Goal: Find specific page/section: Find specific page/section

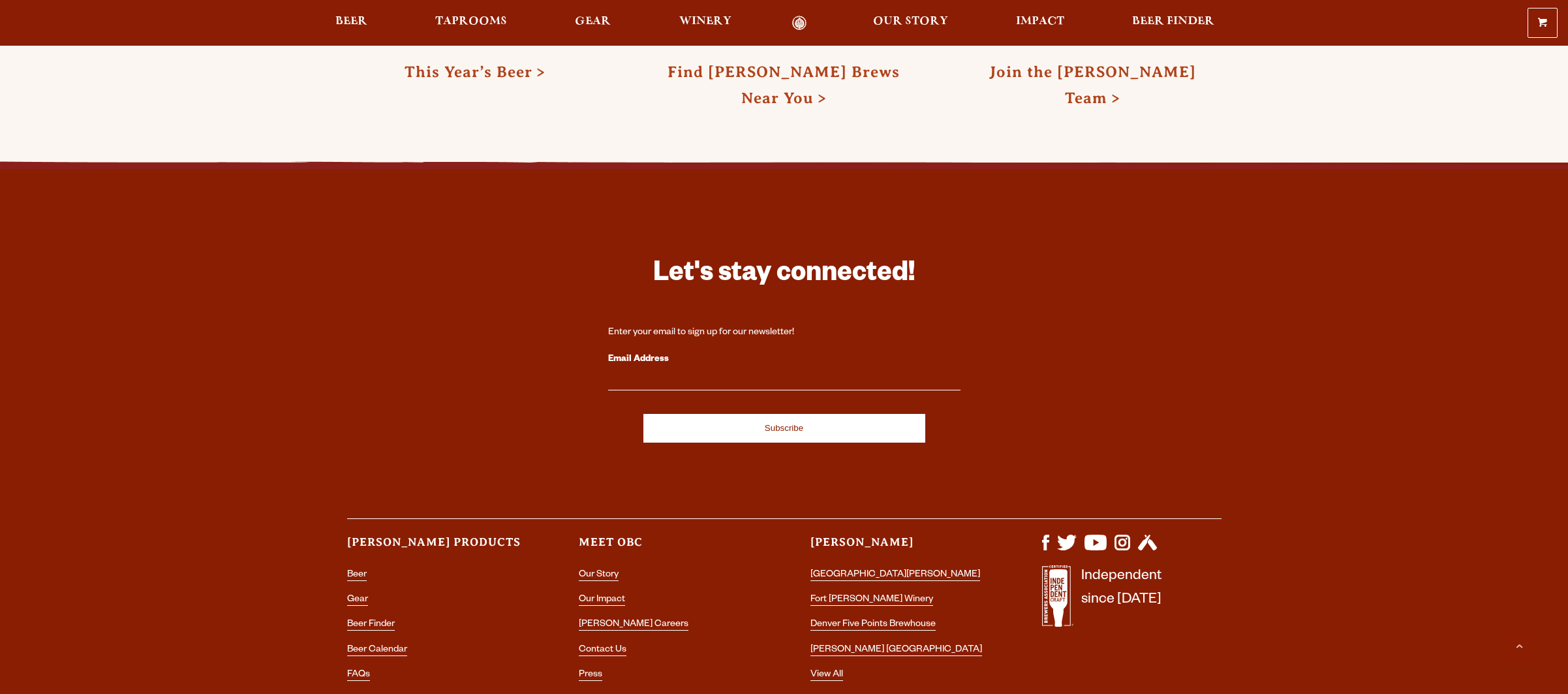
scroll to position [3916, 0]
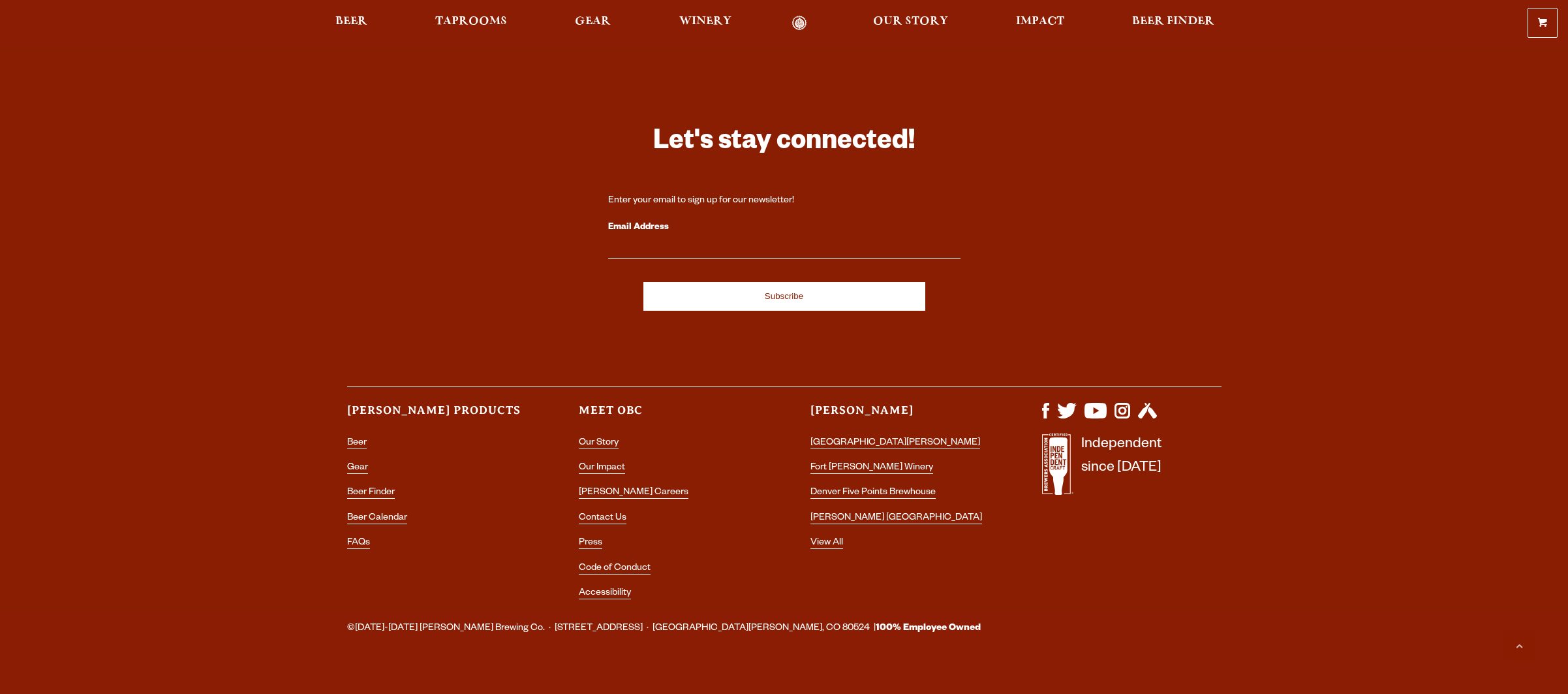
click at [357, 535] on li "FAQs" at bounding box center [437, 543] width 180 height 17
click at [357, 538] on link "FAQs" at bounding box center [359, 543] width 23 height 12
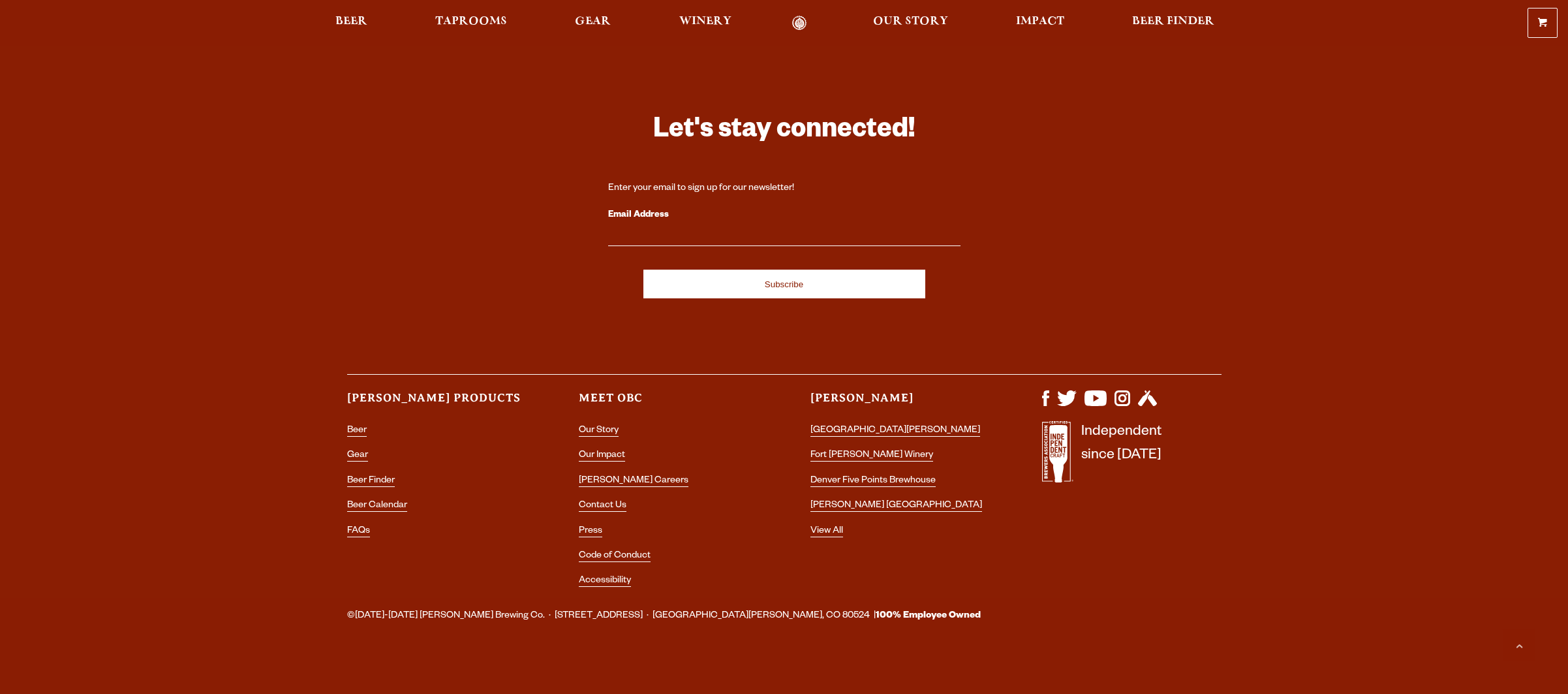
scroll to position [1402, 0]
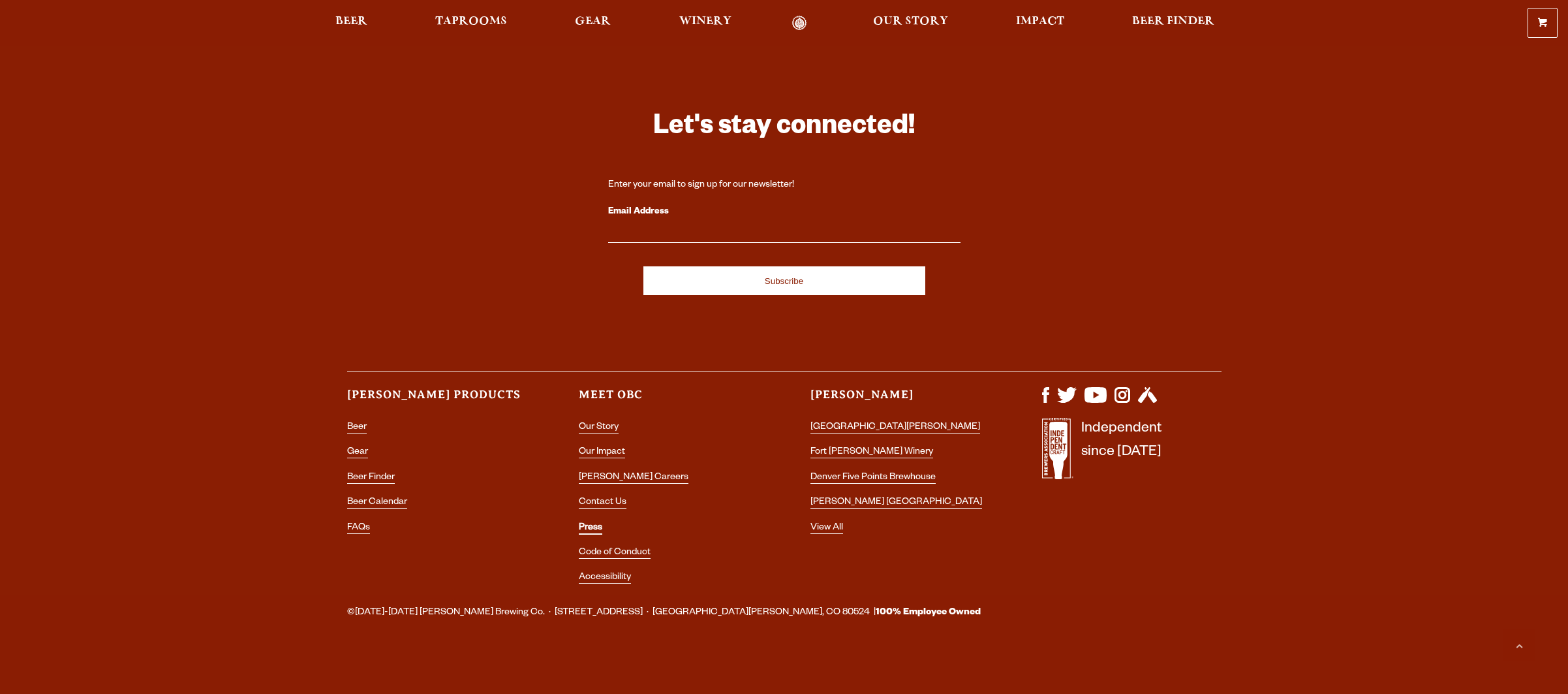
click at [583, 524] on link "Press" at bounding box center [590, 529] width 24 height 12
